Goal: Check status: Check status

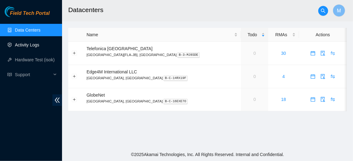
click at [37, 43] on link "Activity Logs" at bounding box center [27, 45] width 25 height 5
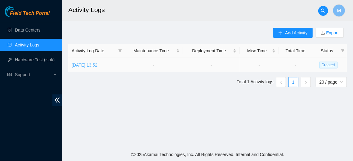
click at [97, 66] on link "Tue, 12 Aug 2025 13:52" at bounding box center [85, 65] width 26 height 5
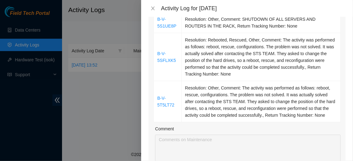
scroll to position [71, 0]
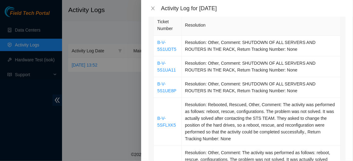
click at [93, 112] on div at bounding box center [176, 80] width 353 height 161
click at [154, 7] on icon "close" at bounding box center [153, 8] width 5 height 5
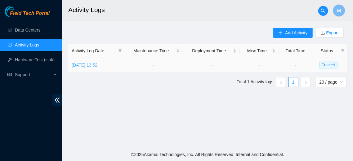
click at [97, 66] on link "Tue, 12 Aug 2025 13:52" at bounding box center [85, 65] width 26 height 5
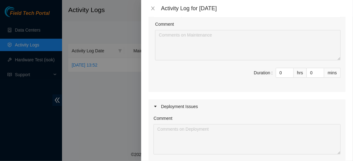
scroll to position [253, 0]
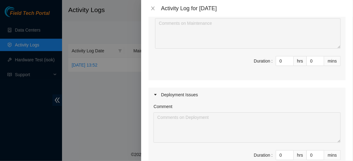
click at [155, 96] on icon "caret-right" at bounding box center [155, 95] width 2 height 2
click at [154, 119] on icon "caret-right" at bounding box center [156, 117] width 4 height 4
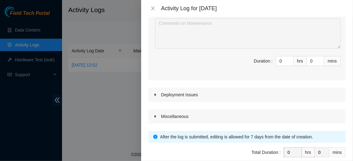
click at [156, 118] on icon "caret-right" at bounding box center [156, 116] width 2 height 2
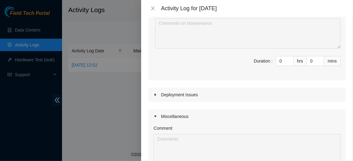
scroll to position [307, 0]
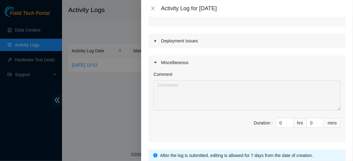
click at [296, 128] on div "hrs" at bounding box center [300, 123] width 13 height 10
click at [279, 128] on input "0" at bounding box center [284, 123] width 17 height 9
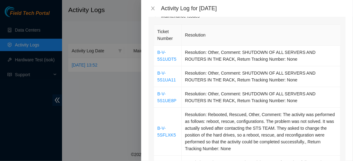
scroll to position [0, 0]
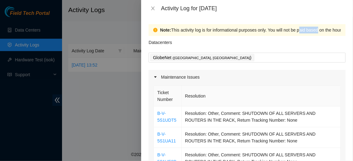
drag, startPoint x: 169, startPoint y: 30, endPoint x: 187, endPoint y: 30, distance: 18.0
click at [187, 30] on div "Note: This activity log is for informational purposes only. You will not be pai…" at bounding box center [353, 30] width 386 height 7
click at [321, 32] on div "Note: This activity log is for informational purposes only. You will not be pai…" at bounding box center [353, 30] width 386 height 7
click at [331, 32] on div "Note: This activity log is for informational purposes only. You will not be pai…" at bounding box center [353, 30] width 386 height 7
click at [332, 29] on div "Note: This activity log is for informational purposes only. You will not be pai…" at bounding box center [353, 30] width 386 height 7
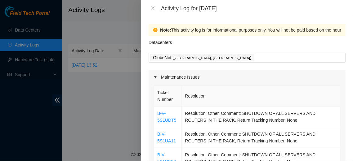
click at [335, 30] on div "Note: This activity log is for informational purposes only. You will not be pai…" at bounding box center [353, 30] width 386 height 7
drag, startPoint x: 335, startPoint y: 30, endPoint x: 328, endPoint y: 30, distance: 7.5
click at [328, 30] on div "Note: This activity log is for informational purposes only. You will not be pai…" at bounding box center [353, 30] width 386 height 7
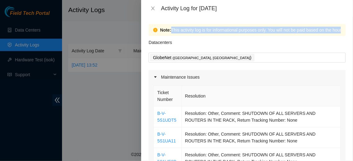
copy div "This activity log is for informational purposes only. You will not be paid base…"
click at [191, 32] on div "Note: This activity log is for informational purposes only. You will not be pai…" at bounding box center [353, 30] width 386 height 7
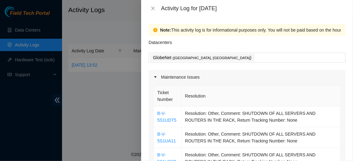
click at [197, 30] on div "Note: This activity log is for informational purposes only. You will not be pai…" at bounding box center [353, 30] width 386 height 7
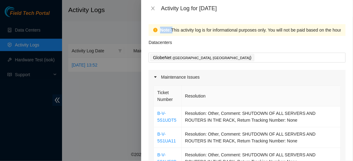
click at [197, 30] on div "Note: This activity log is for informational purposes only. You will not be pai…" at bounding box center [353, 30] width 386 height 7
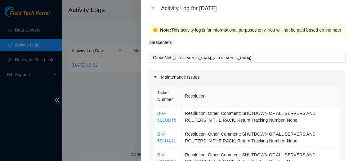
click at [197, 30] on div "Note: This activity log is for informational purposes only. You will not be pai…" at bounding box center [353, 30] width 386 height 7
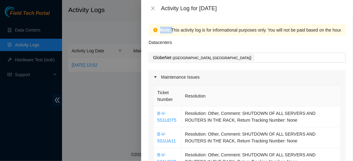
click at [197, 30] on div "Note: This activity log is for informational purposes only. You will not be pai…" at bounding box center [353, 30] width 386 height 7
copy strong "Note:"
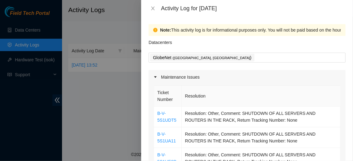
click at [123, 100] on div at bounding box center [176, 80] width 353 height 161
click at [152, 8] on icon "close" at bounding box center [153, 8] width 5 height 5
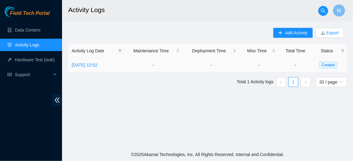
click at [216, 65] on td "-" at bounding box center [211, 65] width 57 height 14
click at [299, 65] on td "-" at bounding box center [296, 65] width 34 height 14
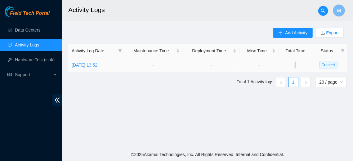
click at [299, 65] on td "-" at bounding box center [296, 65] width 34 height 14
click at [97, 65] on link "Tue, 12 Aug 2025 13:52" at bounding box center [85, 65] width 26 height 5
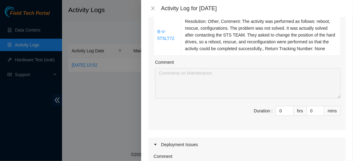
scroll to position [224, 0]
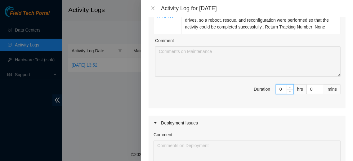
click at [279, 94] on input "0" at bounding box center [284, 89] width 17 height 9
click at [280, 94] on input at bounding box center [284, 89] width 17 height 9
type input "2"
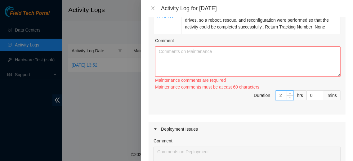
type input "2"
click at [254, 76] on textarea "Comment" at bounding box center [248, 62] width 186 height 30
click at [278, 100] on input "2" at bounding box center [284, 95] width 17 height 9
type input "0"
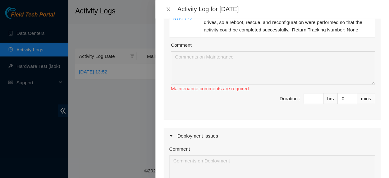
scroll to position [164, 0]
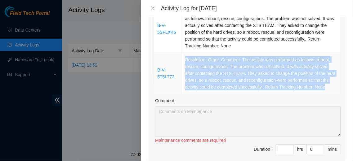
drag, startPoint x: 236, startPoint y: 93, endPoint x: 189, endPoint y: 59, distance: 58.6
click at [189, 59] on td "Resolution: Other, Comment: The activity was performed as follows: reboot, resc…" at bounding box center [261, 73] width 159 height 41
copy td "Resolution: Other, Comment: The activity was performed as follows: reboot, resc…"
click at [285, 73] on td "Resolution: Other, Comment: The activity was performed as follows: reboot, resc…" at bounding box center [261, 73] width 159 height 41
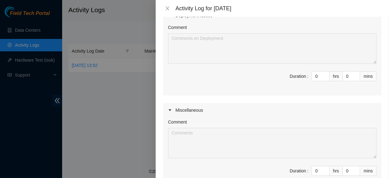
scroll to position [389, 0]
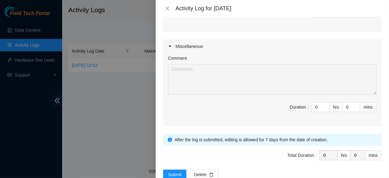
click at [115, 108] on div at bounding box center [194, 89] width 389 height 178
click at [165, 9] on icon "close" at bounding box center [167, 8] width 5 height 5
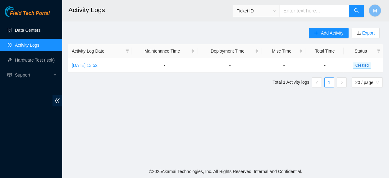
click at [37, 30] on link "Data Centers" at bounding box center [27, 30] width 25 height 5
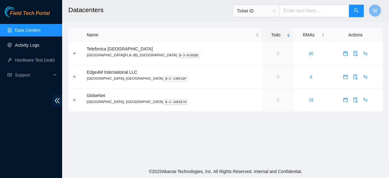
click at [34, 47] on link "Activity Logs" at bounding box center [27, 45] width 25 height 5
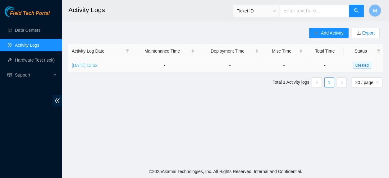
click at [97, 64] on link "Tue, 12 Aug 2025 13:52" at bounding box center [85, 65] width 26 height 5
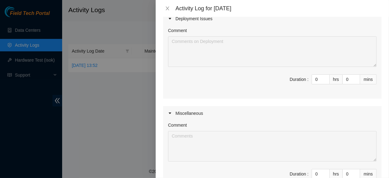
scroll to position [419, 0]
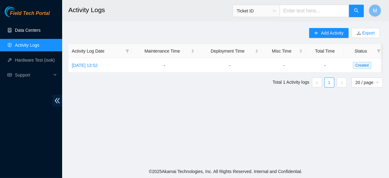
click at [30, 30] on link "Data Centers" at bounding box center [27, 30] width 25 height 5
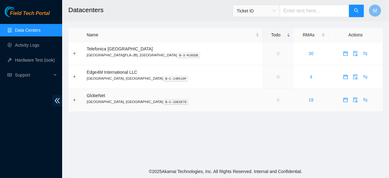
click at [109, 101] on p "Fortaleza, Brazil B-C-16EXE7O" at bounding box center [173, 102] width 172 height 6
